Goal: Find specific page/section: Find specific page/section

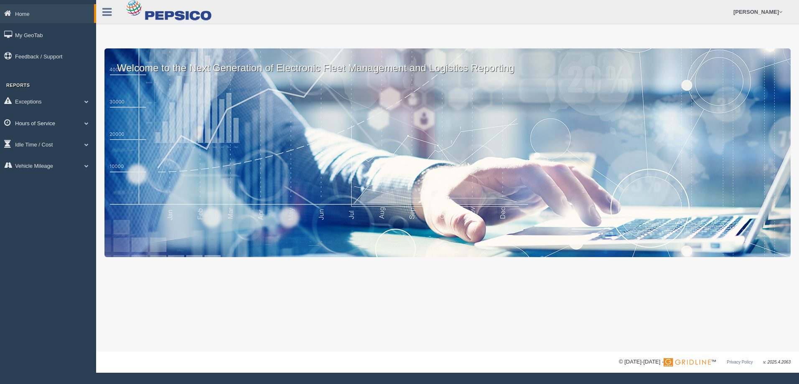
click at [84, 124] on span at bounding box center [86, 123] width 11 height 4
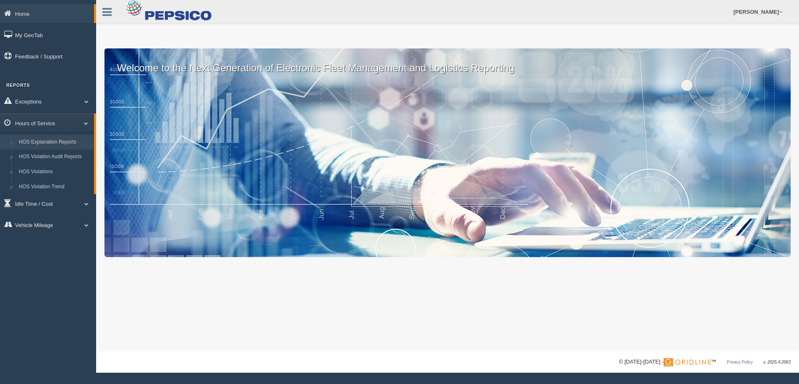
click at [44, 144] on link "HOS Explanation Reports" at bounding box center [54, 142] width 79 height 15
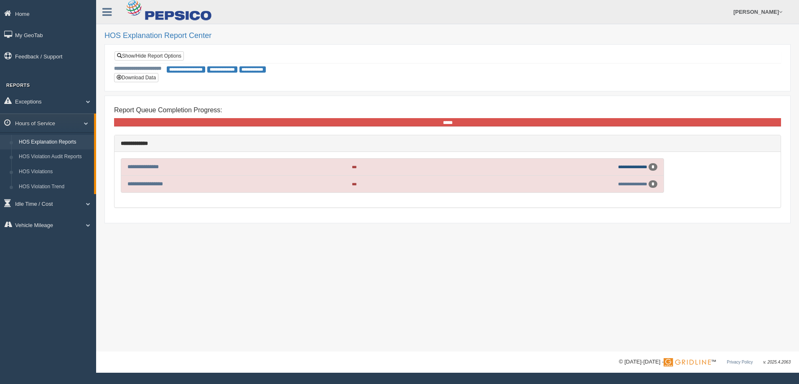
click at [620, 167] on link "**********" at bounding box center [632, 167] width 29 height 5
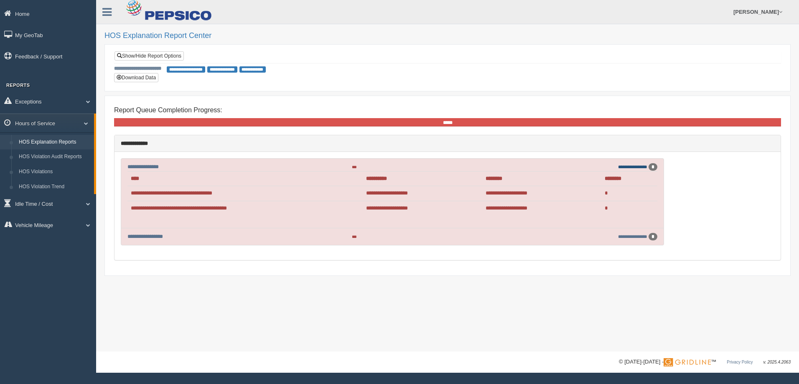
click at [620, 167] on link "**********" at bounding box center [632, 167] width 29 height 5
